Goal: Information Seeking & Learning: Learn about a topic

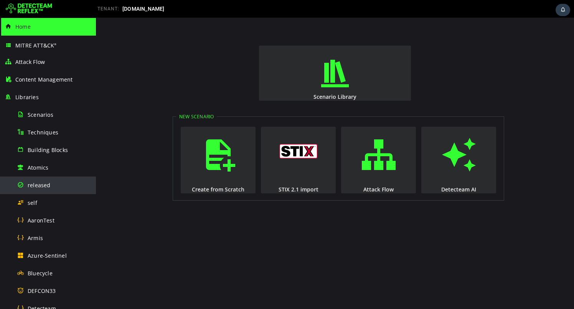
click at [35, 186] on span "released" at bounding box center [39, 185] width 23 height 7
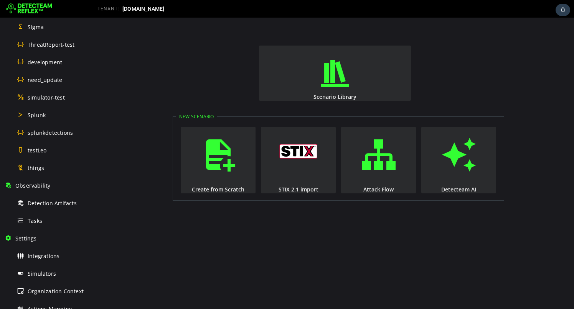
scroll to position [432, 0]
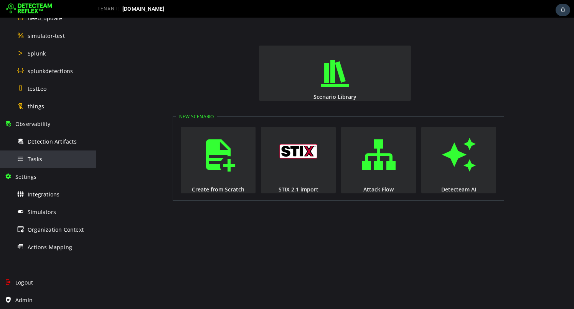
click at [39, 160] on span "Tasks" at bounding box center [35, 159] width 15 height 7
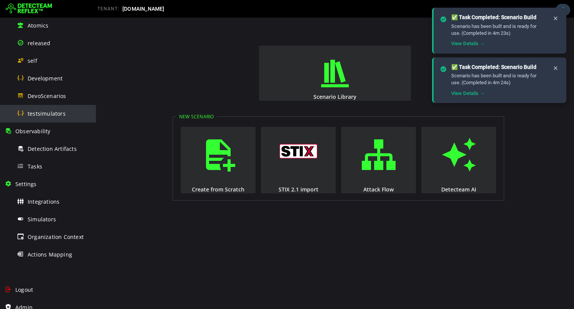
scroll to position [150, 0]
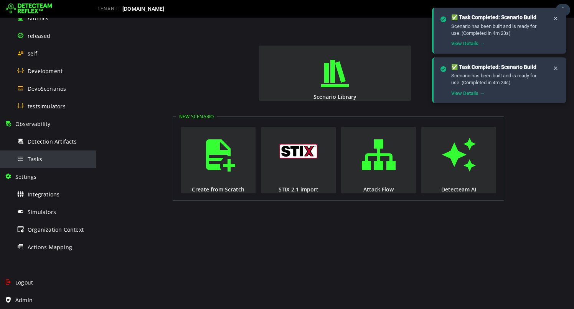
click at [39, 156] on span "Tasks" at bounding box center [35, 159] width 15 height 7
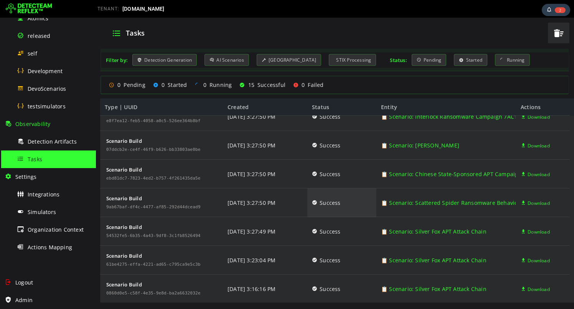
scroll to position [243, 0]
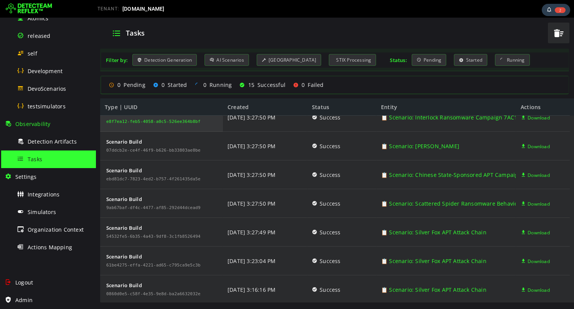
click at [142, 123] on div "e8f7ea12-feb5-4058-a0c5-526ee364b8bf" at bounding box center [153, 122] width 94 height 5
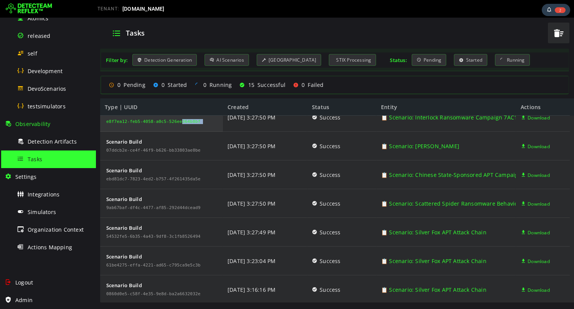
click at [142, 123] on div "e8f7ea12-feb5-4058-a0c5-526ee364b8bf" at bounding box center [153, 122] width 94 height 5
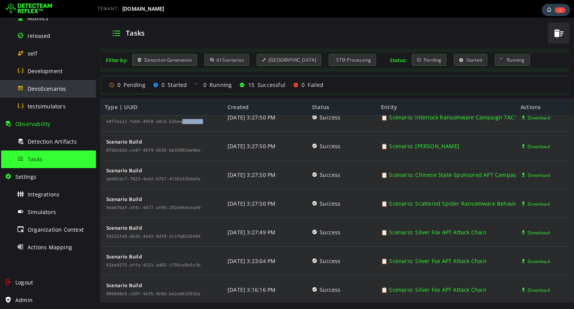
scroll to position [0, 0]
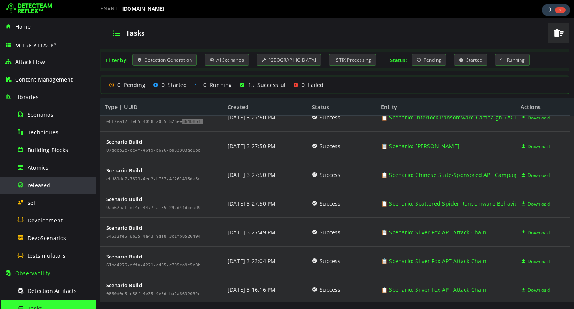
click at [36, 186] on span "released" at bounding box center [39, 185] width 23 height 7
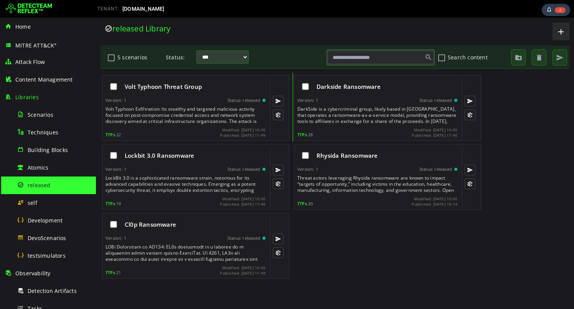
click at [196, 108] on div "Volt Typhoon Exfiltration: Its stealthy and targeted malicious activity focused…" at bounding box center [185, 115] width 161 height 18
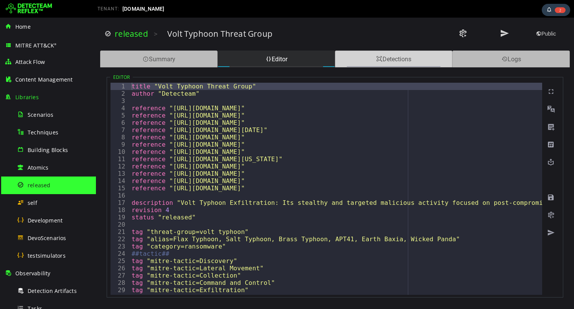
click at [377, 64] on div "Detections" at bounding box center [393, 59] width 117 height 17
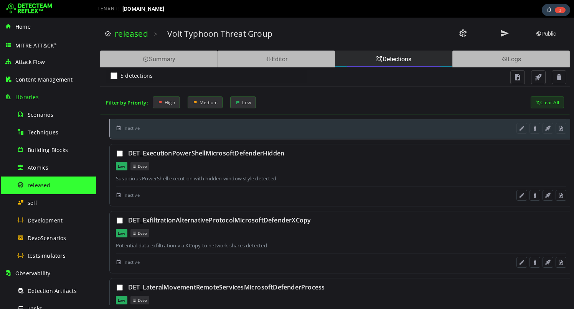
scroll to position [149, 0]
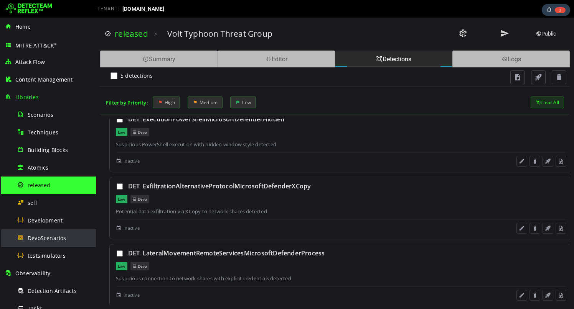
click at [48, 236] on span "DevoScenarios" at bounding box center [47, 238] width 39 height 7
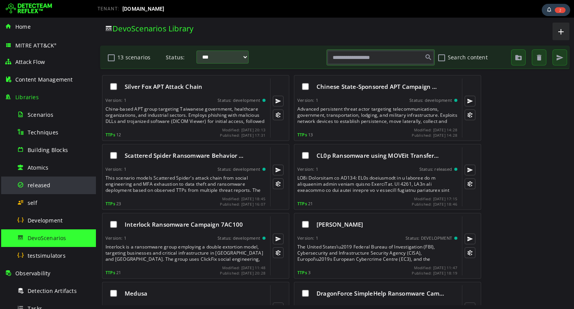
click at [39, 183] on span "released" at bounding box center [39, 185] width 23 height 7
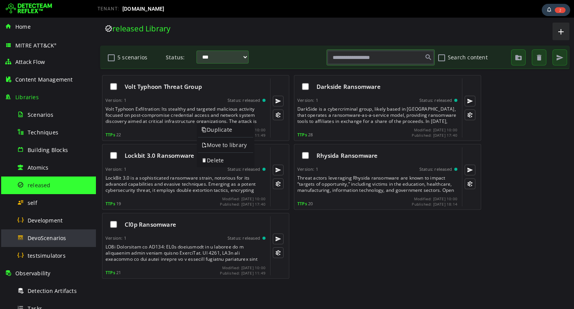
click at [51, 242] on div "DevoScenarios" at bounding box center [54, 238] width 74 height 17
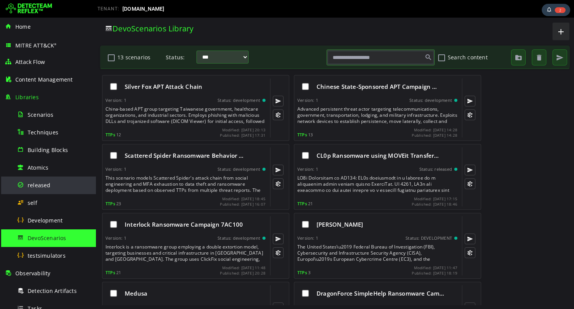
click at [51, 185] on div "released" at bounding box center [54, 185] width 74 height 17
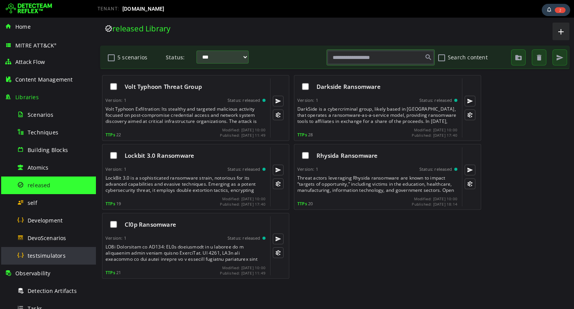
click at [44, 253] on span "testsimulators" at bounding box center [47, 255] width 38 height 7
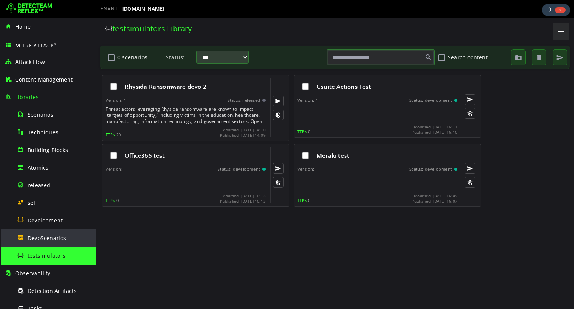
click at [37, 237] on span "DevoScenarios" at bounding box center [47, 238] width 39 height 7
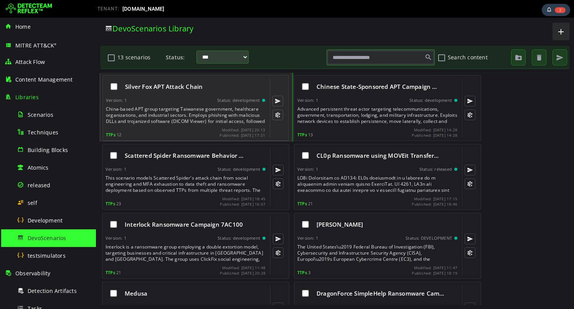
click at [168, 101] on div "Version: 1 Status: development" at bounding box center [185, 100] width 159 height 5
click at [179, 104] on div "Silver Fox APT Attack Chain Version: 1 Status: development China-based APT grou…" at bounding box center [185, 108] width 159 height 59
click at [188, 102] on div "Version: 1 Status: development" at bounding box center [185, 100] width 159 height 5
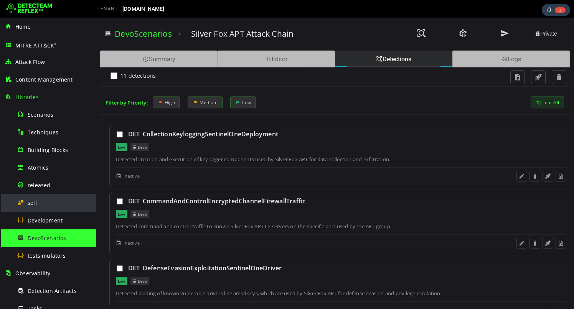
click at [39, 201] on div "self" at bounding box center [54, 202] width 74 height 17
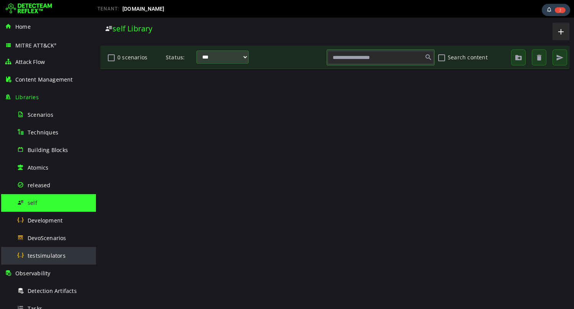
click at [42, 261] on div "testsimulators" at bounding box center [54, 255] width 74 height 17
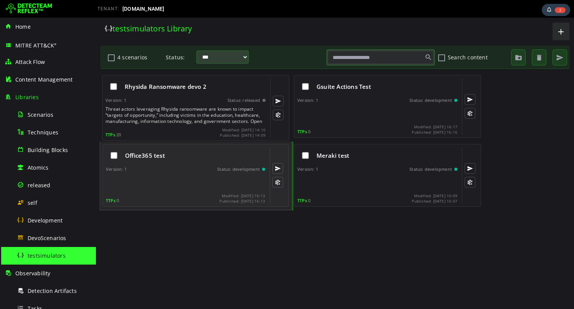
click at [184, 166] on div "Office365 test Version: 1 Status: development TTPs 0 Modified: 2025-06-02 16:13…" at bounding box center [185, 176] width 159 height 56
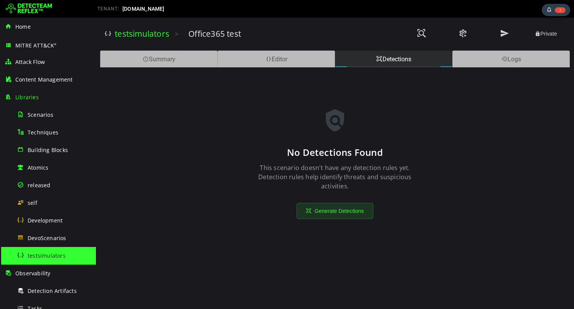
click at [216, 191] on div "No Detections Found This scenario doesn't have any detection rules yet. Detecti…" at bounding box center [335, 161] width 460 height 184
